Goal: Transaction & Acquisition: Purchase product/service

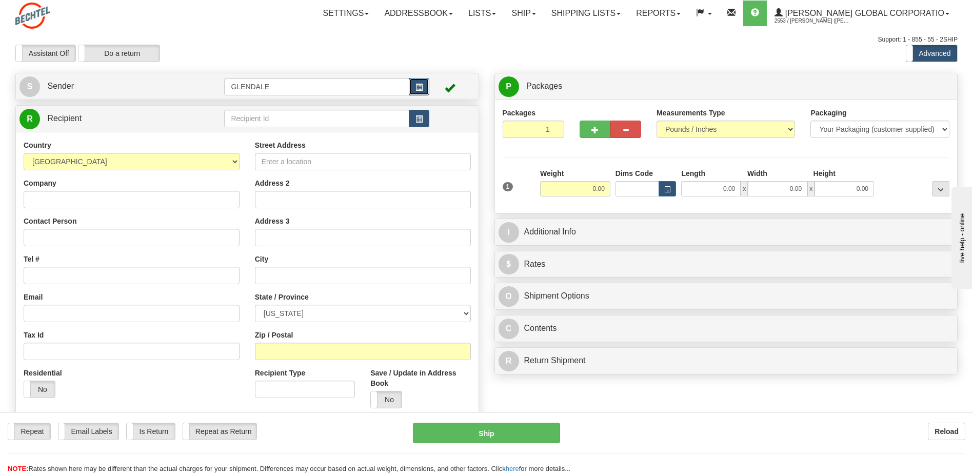
click at [421, 87] on span "button" at bounding box center [419, 87] width 7 height 7
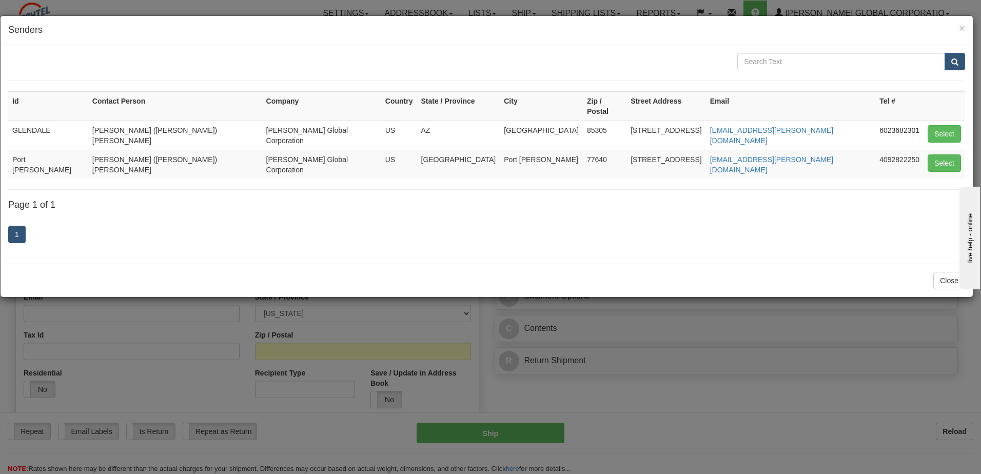
click at [38, 150] on td "Port [PERSON_NAME]" at bounding box center [48, 164] width 80 height 29
click at [942, 154] on button "Select" at bounding box center [944, 162] width 33 height 17
type input "Port [PERSON_NAME]"
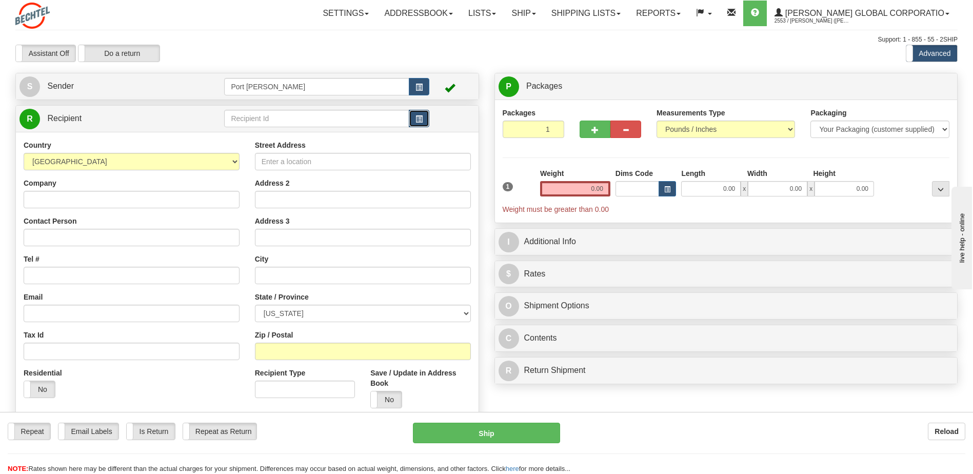
click at [417, 119] on span "button" at bounding box center [419, 119] width 7 height 7
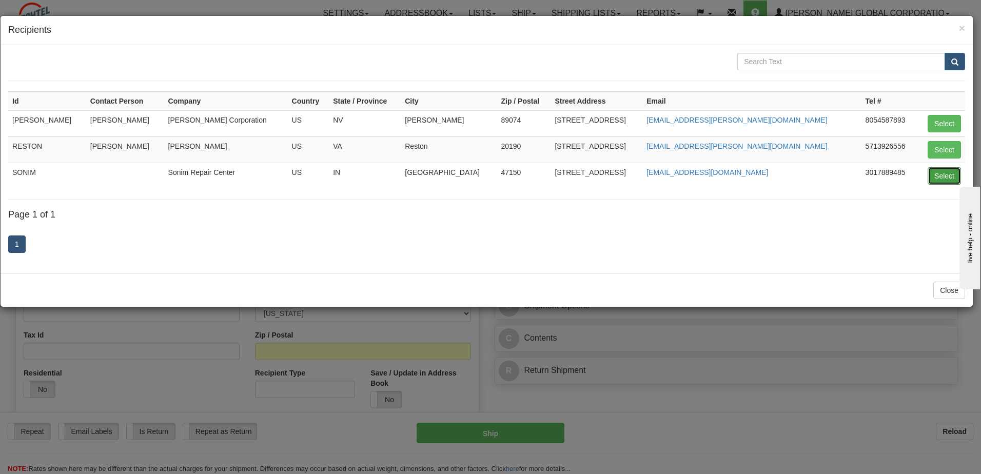
click at [938, 177] on button "Select" at bounding box center [944, 175] width 33 height 17
type input "SONIM"
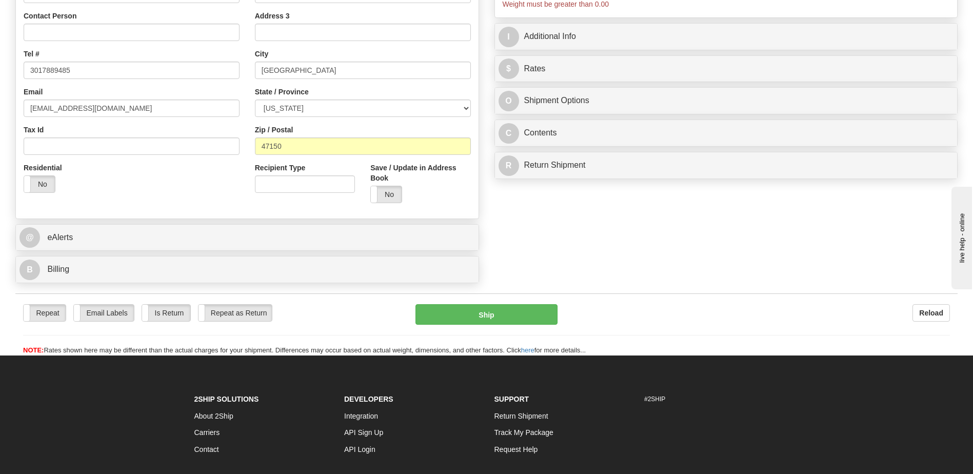
scroll to position [257, 0]
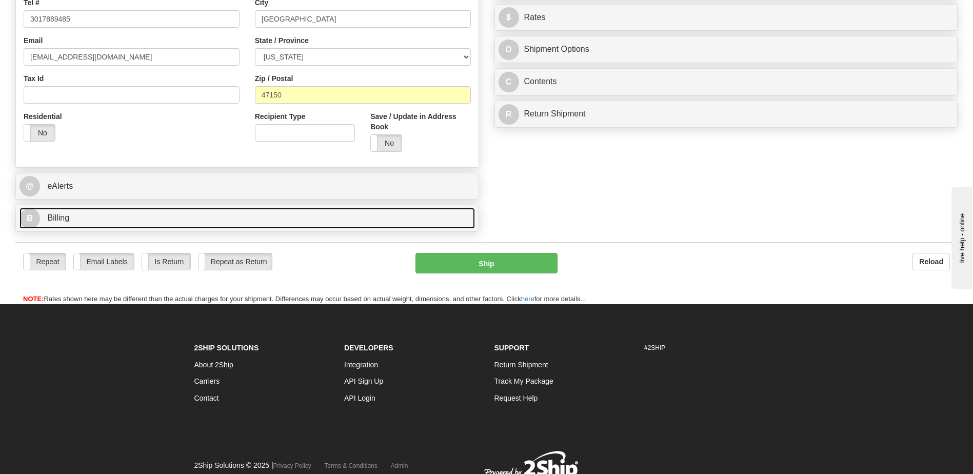
type input "0.00"
click at [51, 217] on span "Billing" at bounding box center [58, 217] width 22 height 9
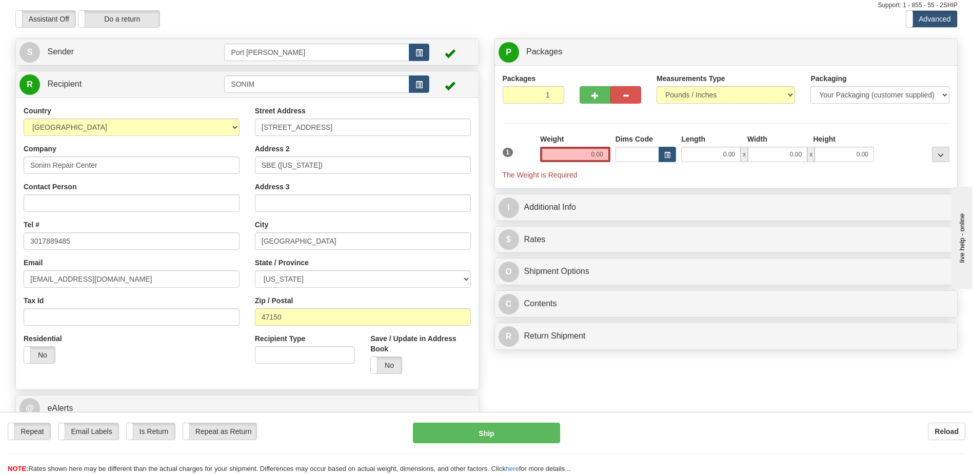
scroll to position [0, 0]
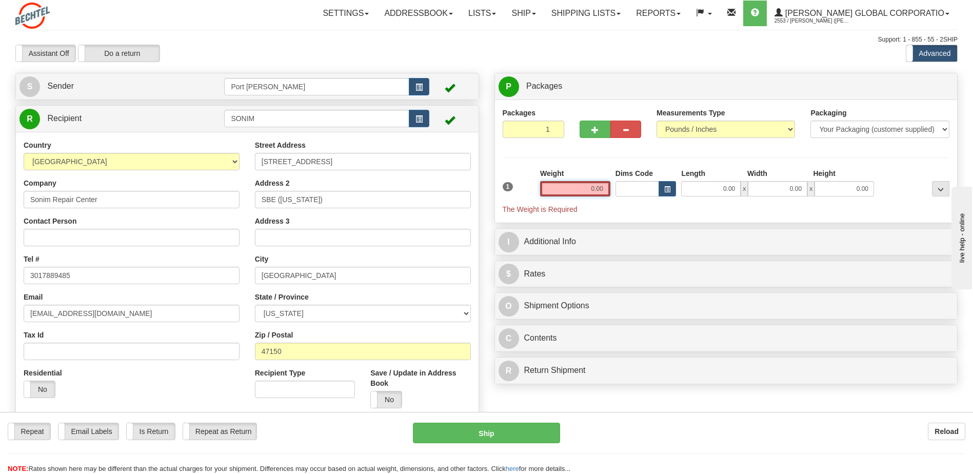
click at [590, 189] on input "0.00" at bounding box center [575, 188] width 70 height 15
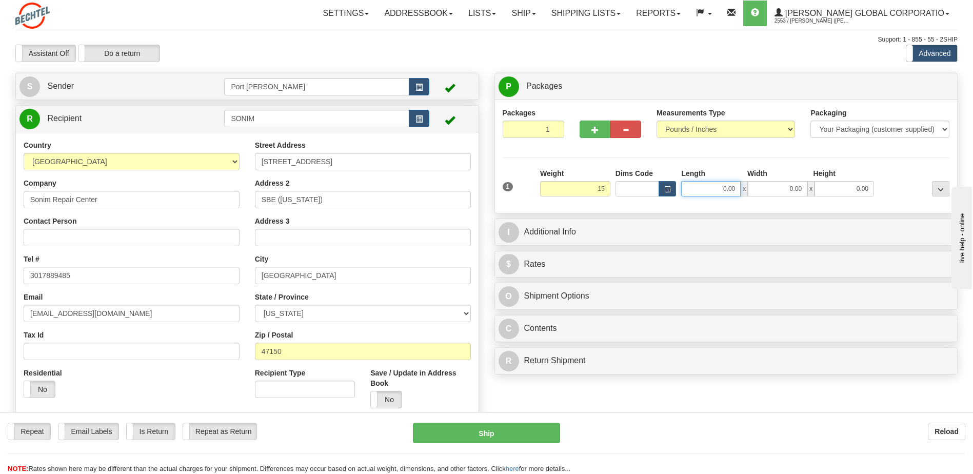
type input "15.00"
click at [726, 189] on input "0.00" at bounding box center [711, 188] width 60 height 15
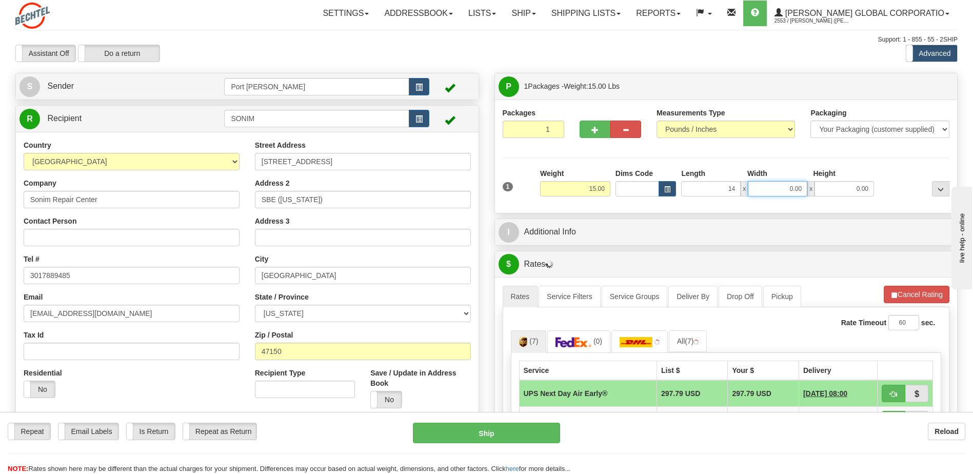
type input "14.00"
click at [787, 190] on input "0.00" at bounding box center [778, 188] width 60 height 15
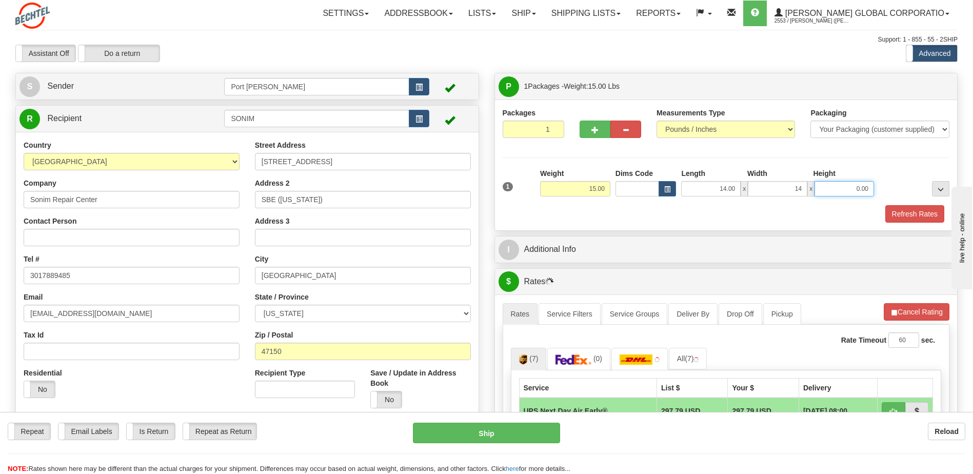
type input "14.00"
click at [850, 190] on input "0.00" at bounding box center [845, 188] width 60 height 15
type input "7.00"
click at [619, 219] on div "Refresh Rates" at bounding box center [726, 213] width 452 height 17
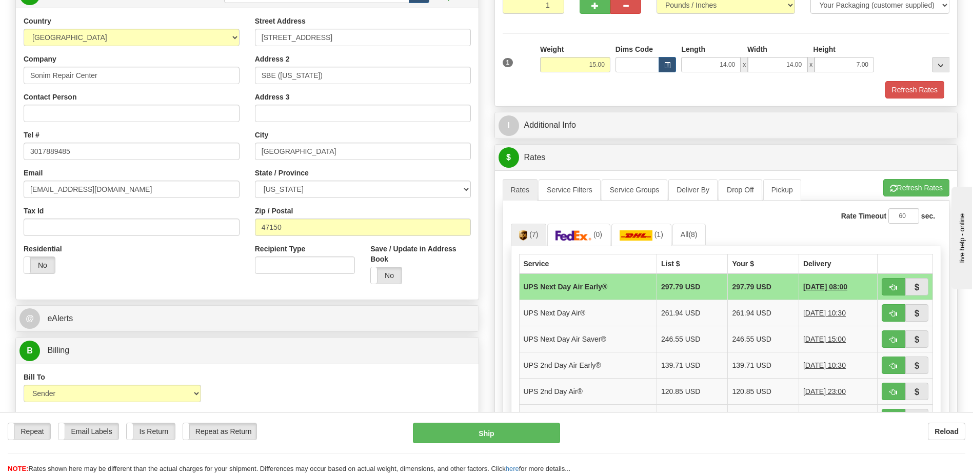
scroll to position [154, 0]
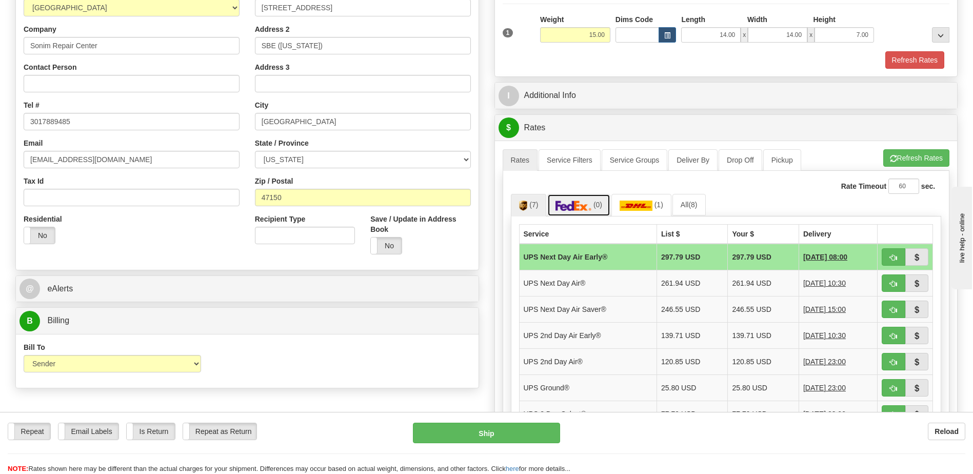
click at [585, 208] on img at bounding box center [574, 206] width 36 height 10
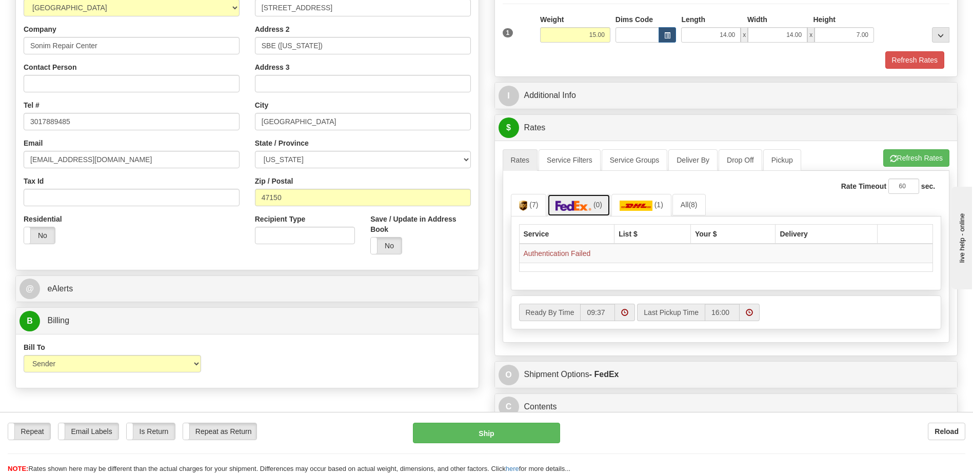
click at [571, 206] on img at bounding box center [574, 206] width 36 height 10
click at [532, 202] on span "(7)" at bounding box center [533, 205] width 9 height 8
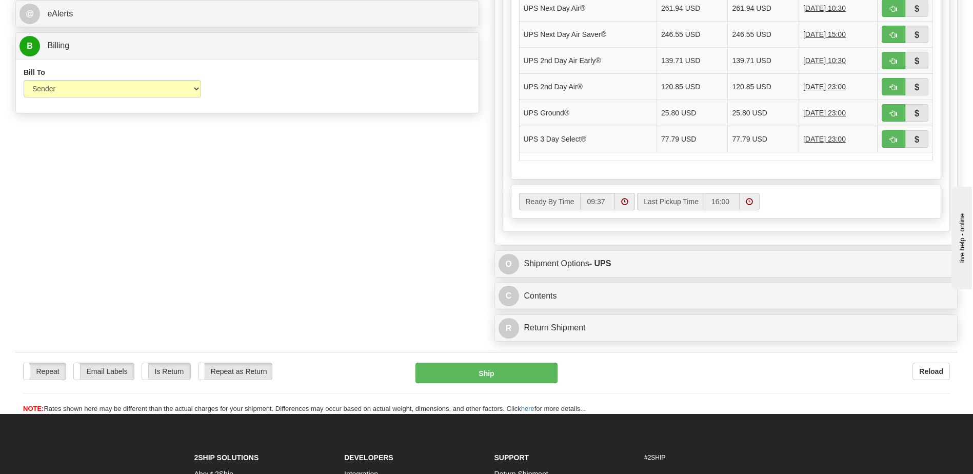
scroll to position [410, 0]
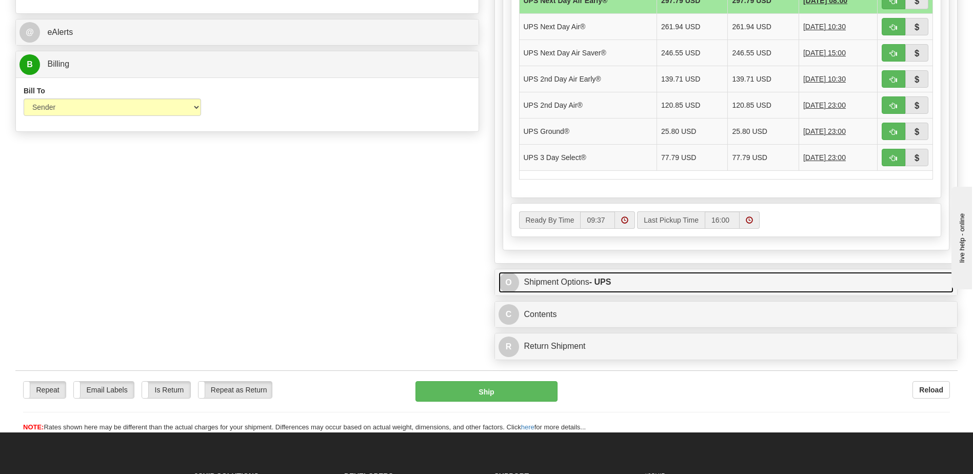
click at [511, 286] on span "O" at bounding box center [509, 282] width 21 height 21
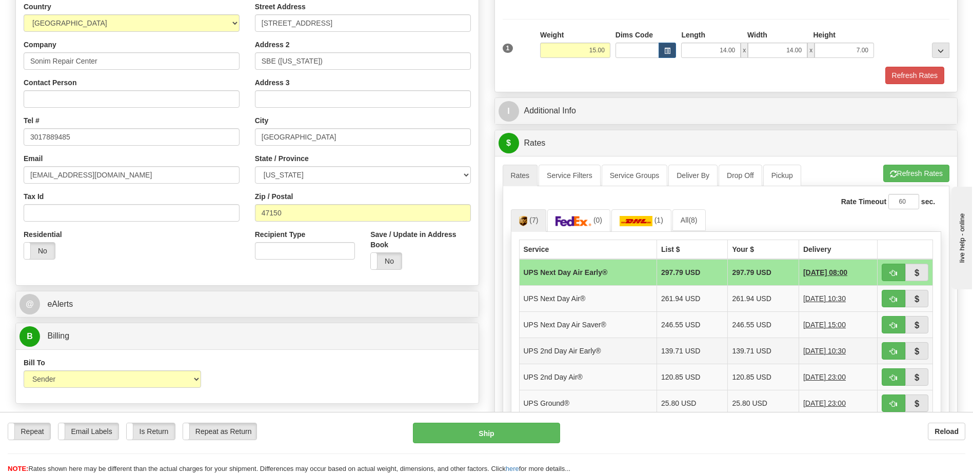
scroll to position [103, 0]
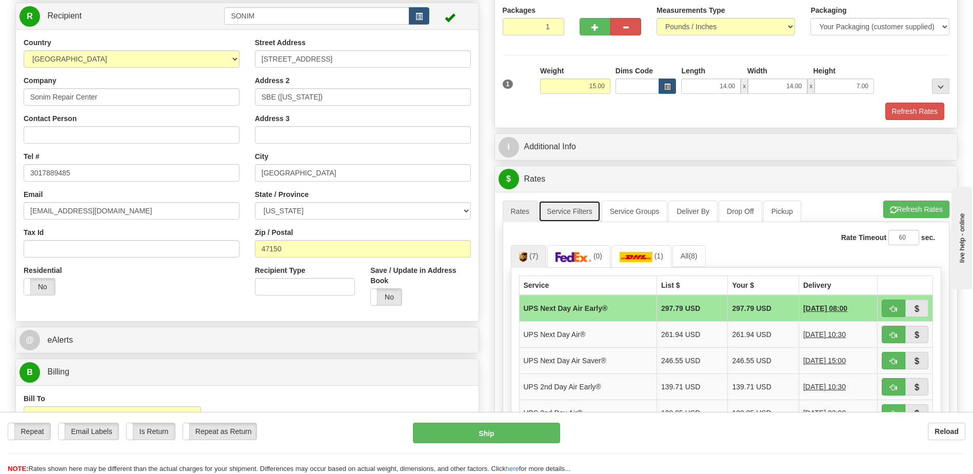
click at [570, 213] on link "Service Filters" at bounding box center [570, 212] width 62 height 22
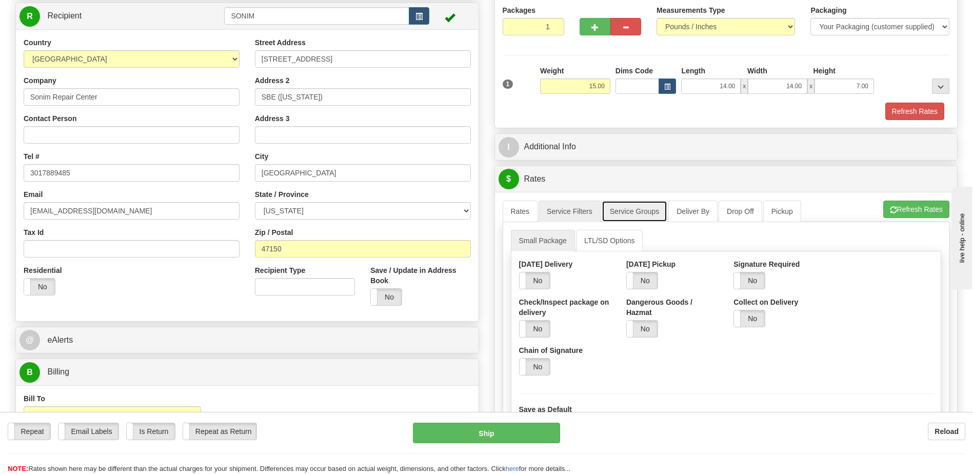
click at [646, 208] on link "Service Groups" at bounding box center [635, 212] width 66 height 22
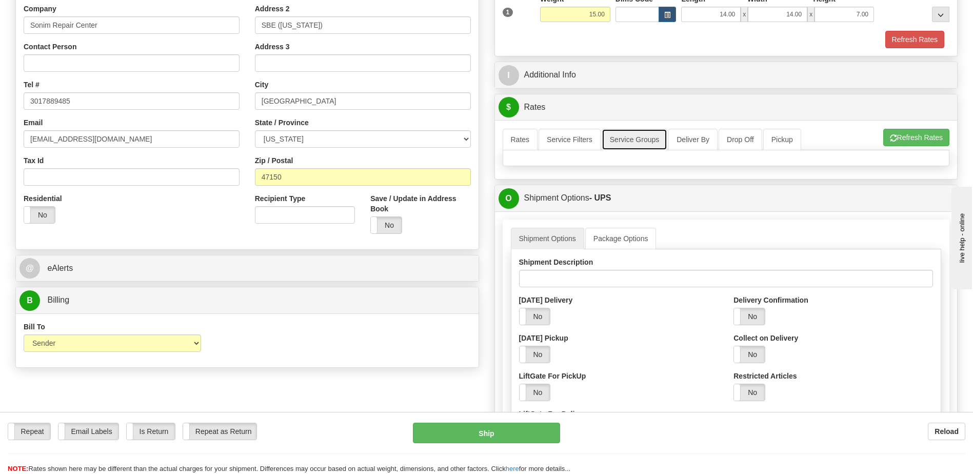
scroll to position [154, 0]
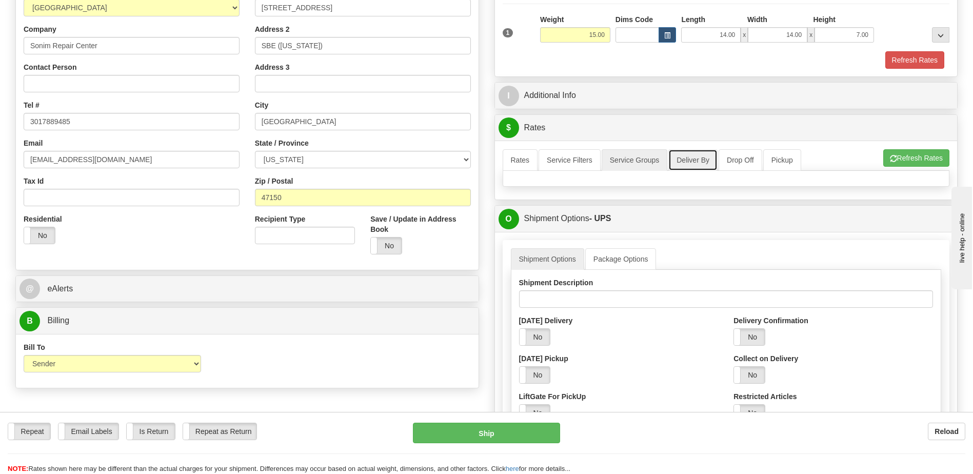
click at [694, 162] on link "Deliver By" at bounding box center [692, 160] width 49 height 22
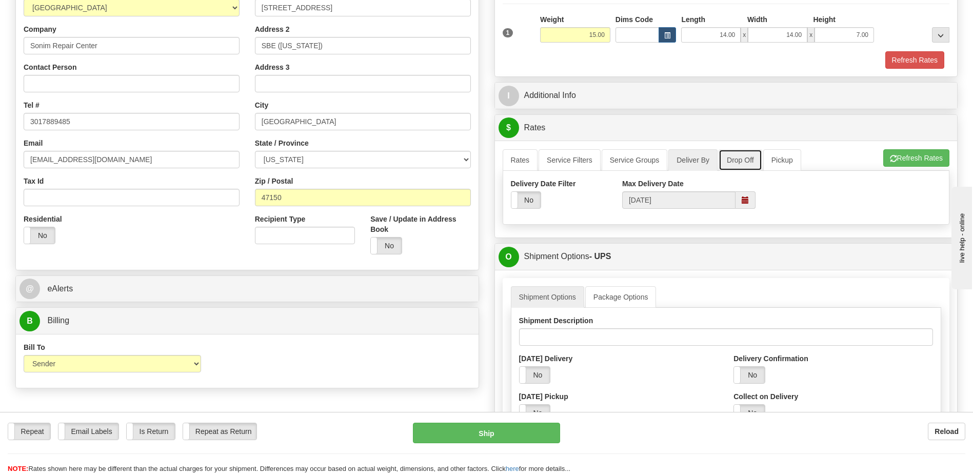
click at [734, 162] on link "Drop Off" at bounding box center [741, 160] width 44 height 22
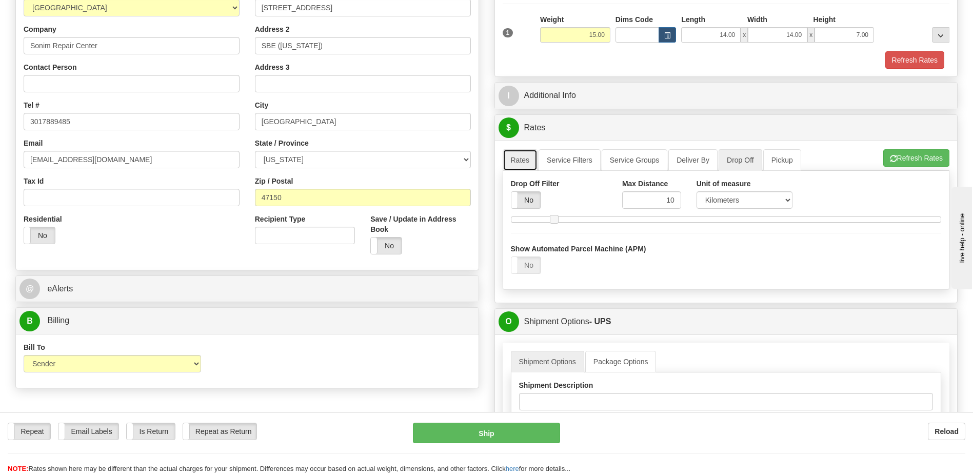
click at [528, 157] on link "Rates" at bounding box center [520, 160] width 35 height 22
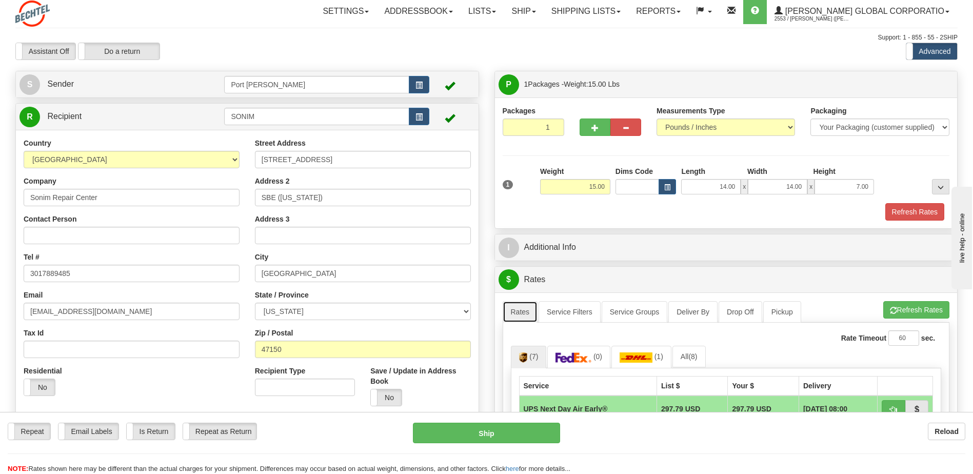
scroll to position [0, 0]
